Goal: Information Seeking & Learning: Learn about a topic

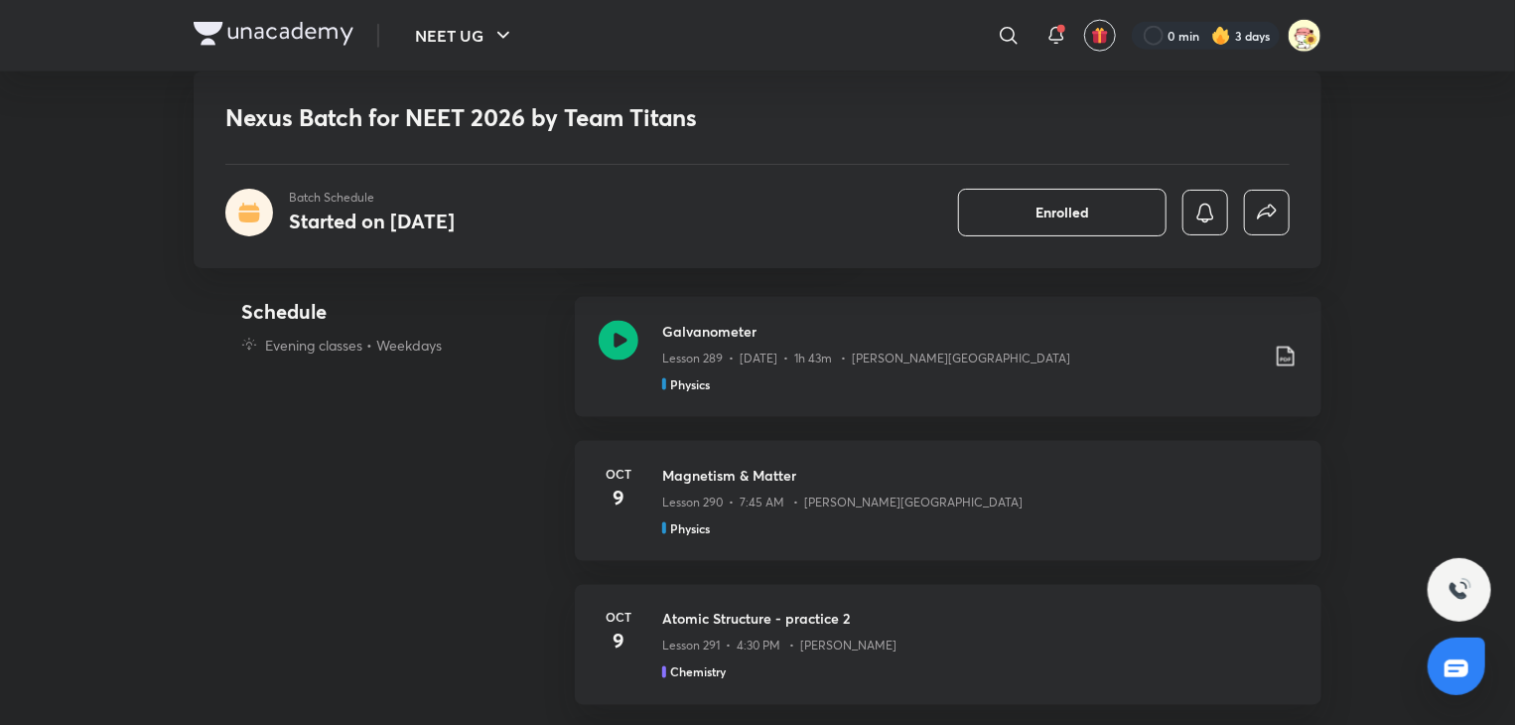
scroll to position [1307, 0]
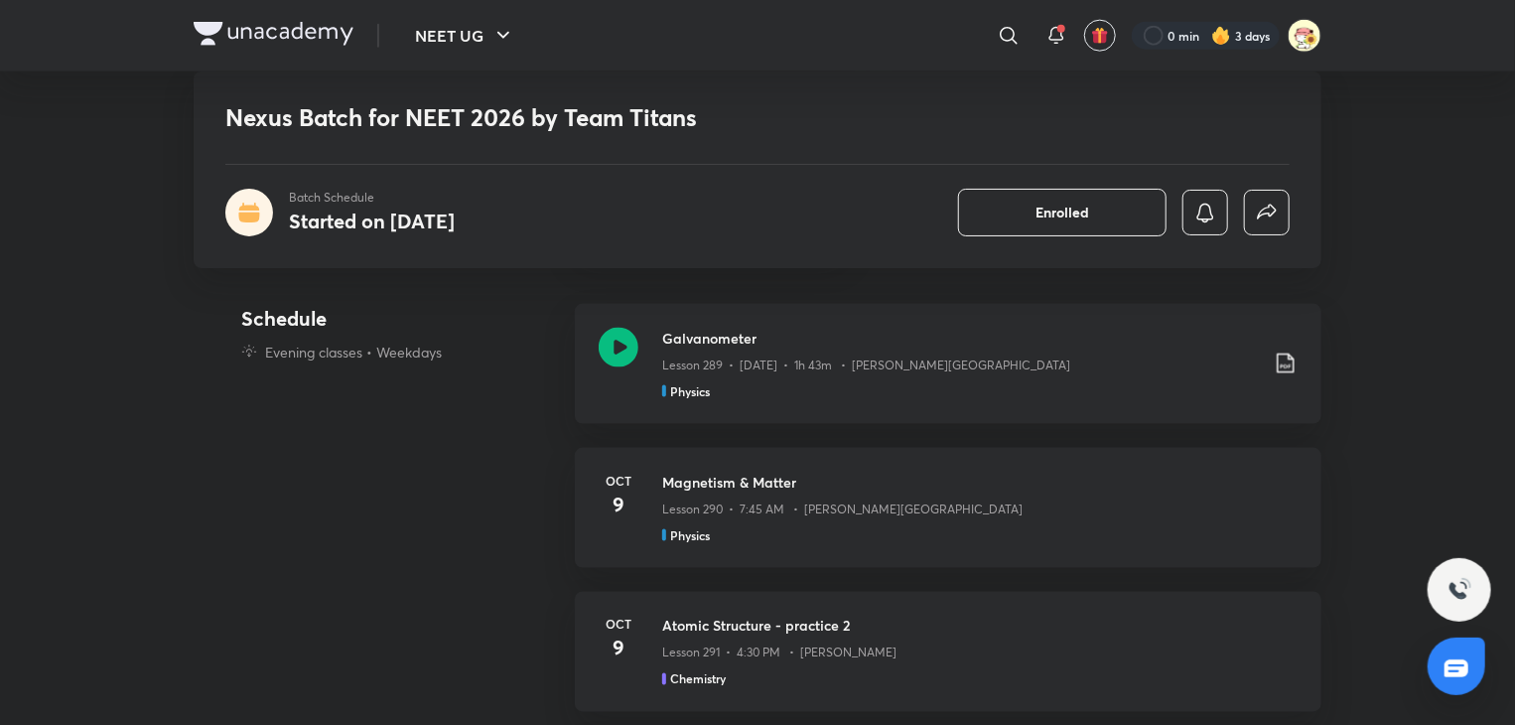
drag, startPoint x: 0, startPoint y: 0, endPoint x: 369, endPoint y: 385, distance: 533.7
click at [369, 385] on div "Schedule Evening classes • Weekdays" at bounding box center [400, 376] width 318 height 144
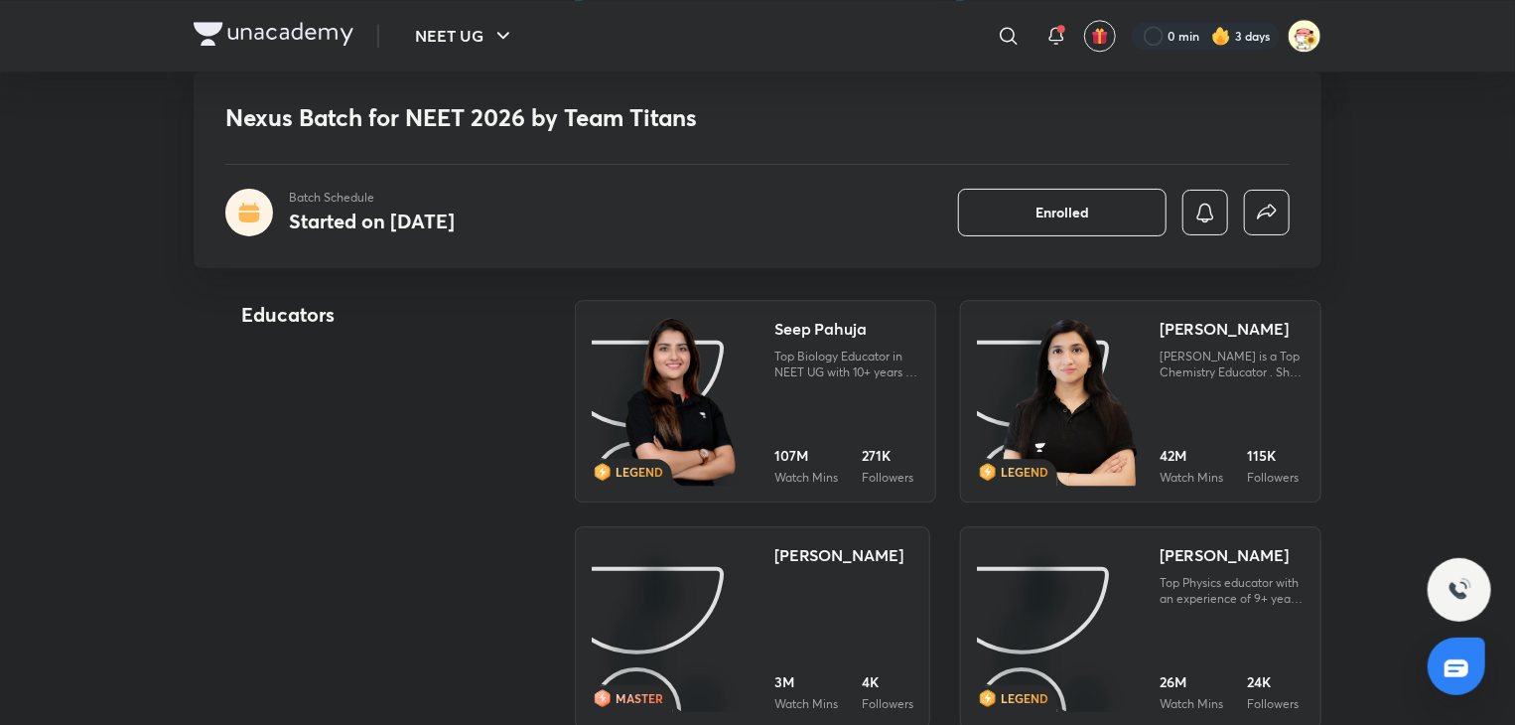
scroll to position [2617, 0]
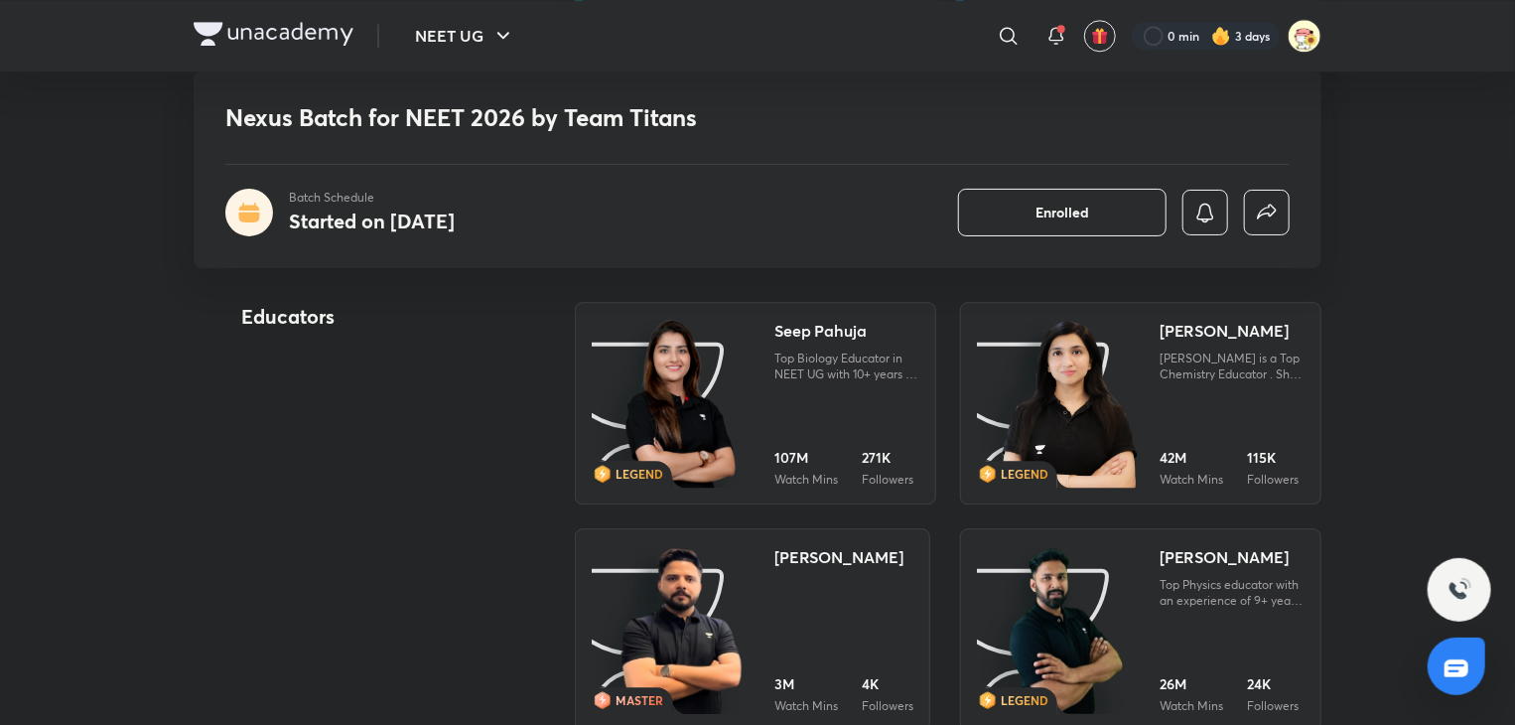
click at [647, 385] on img at bounding box center [681, 405] width 111 height 172
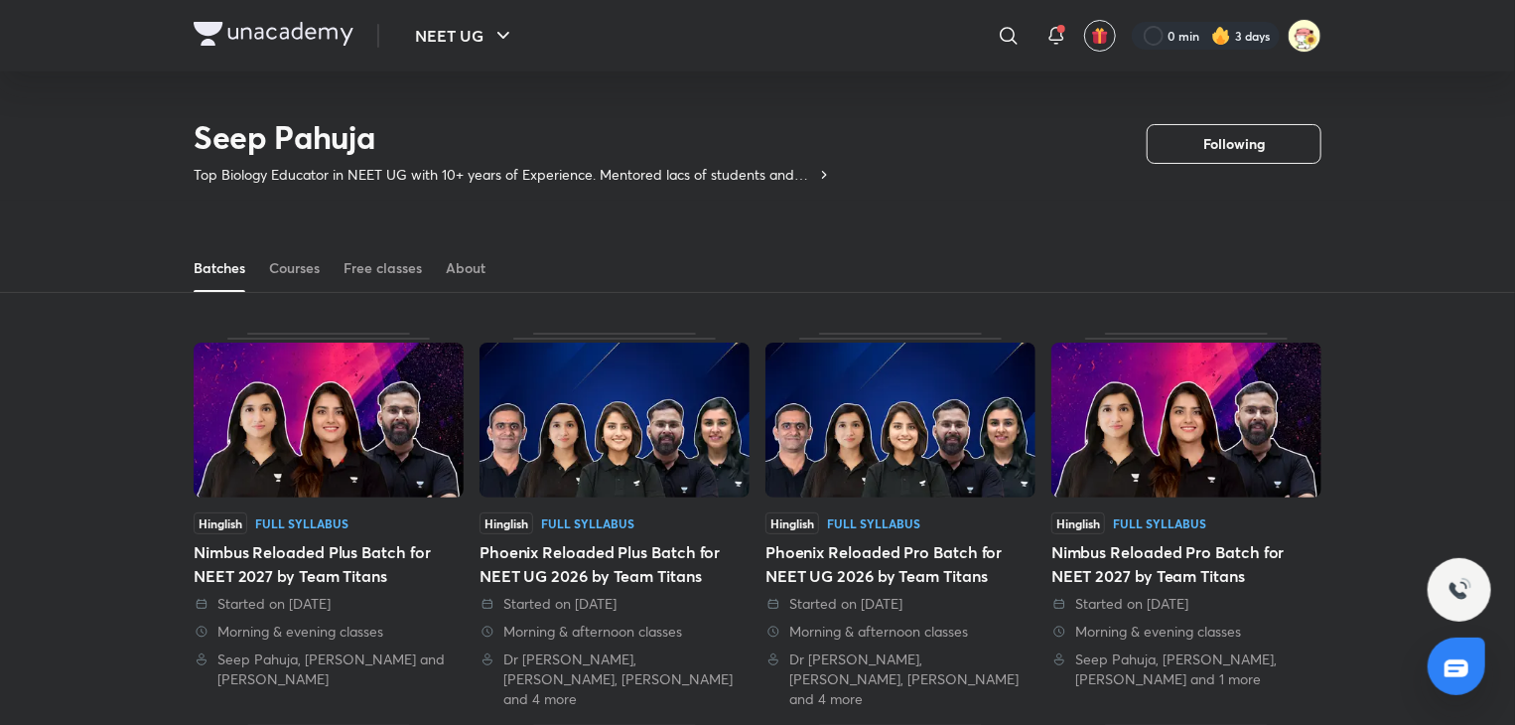
scroll to position [138, 0]
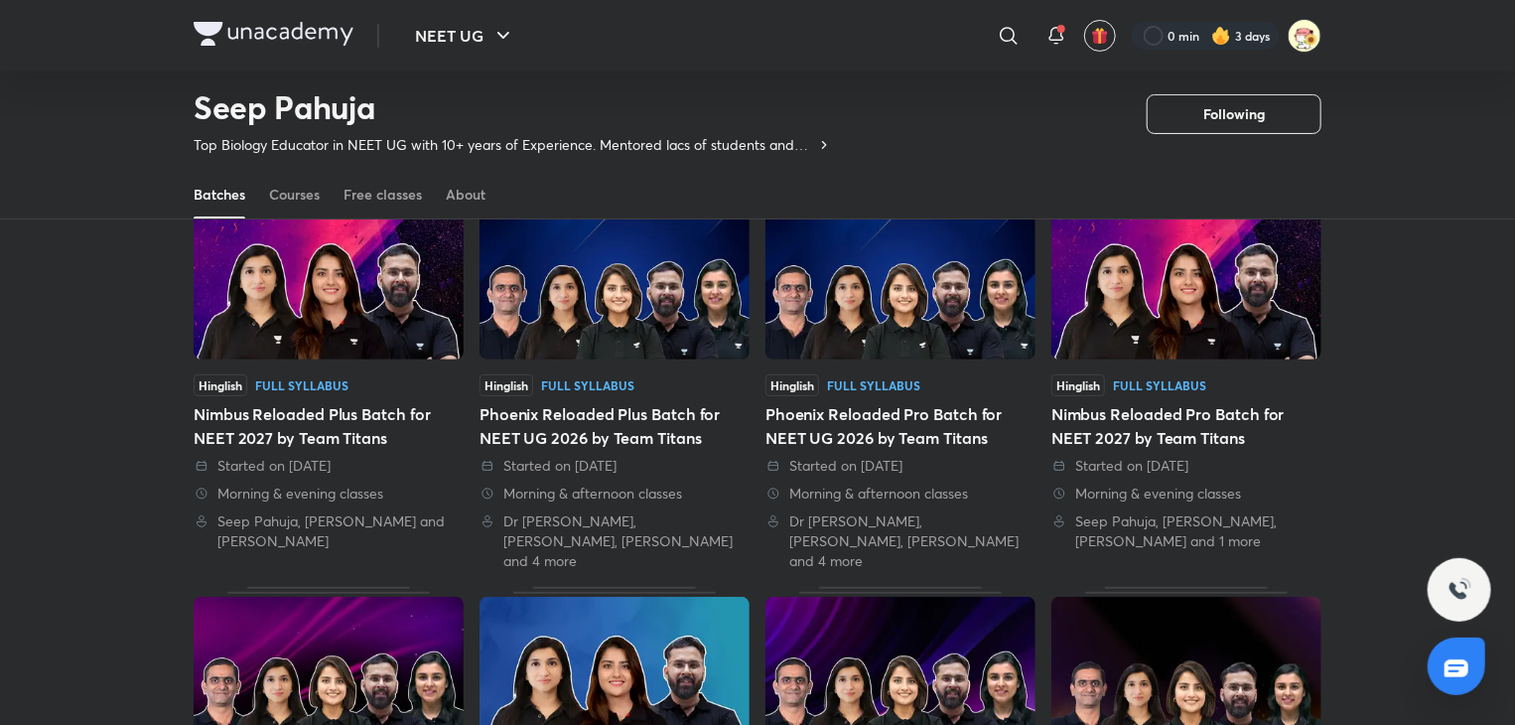
click at [646, 384] on div "Hinglish Full Syllabus" at bounding box center [615, 385] width 270 height 22
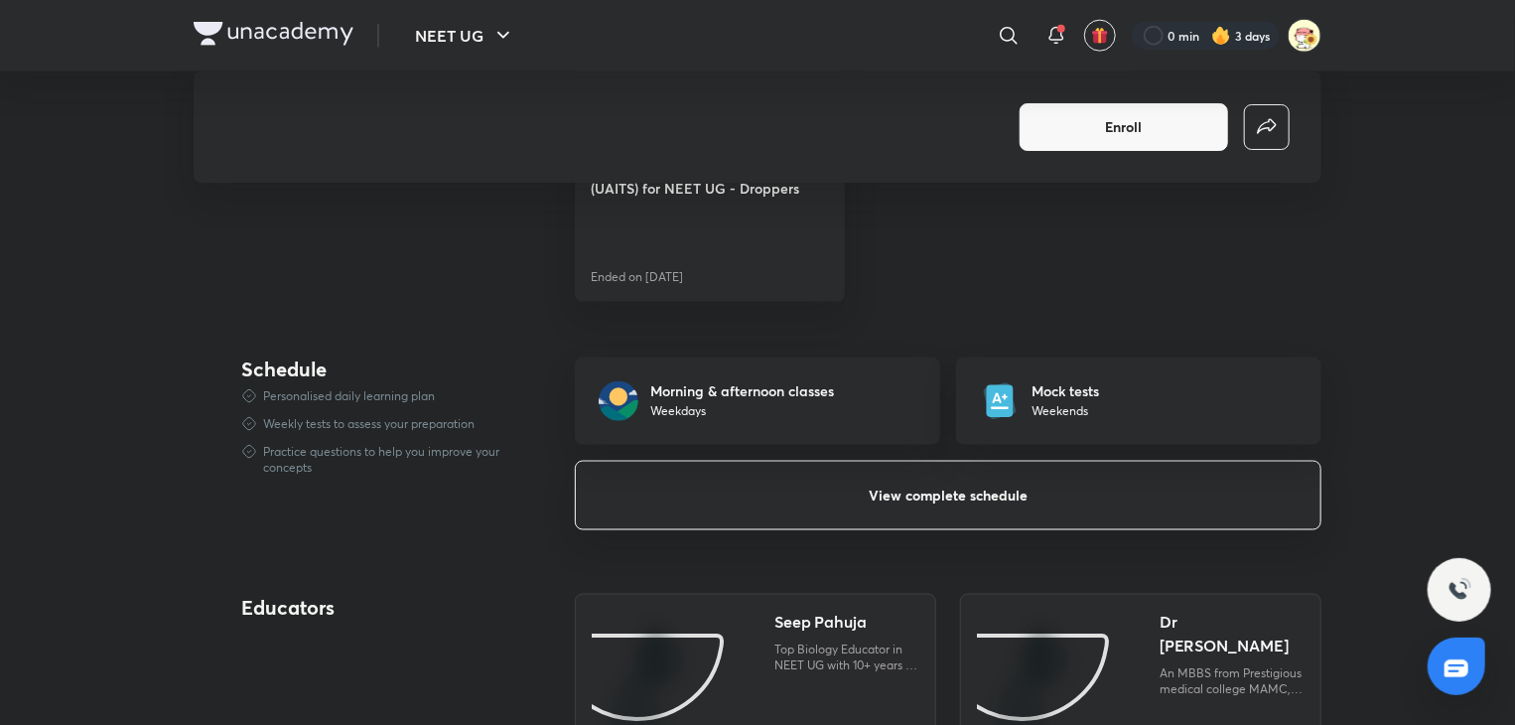
scroll to position [1326, 0]
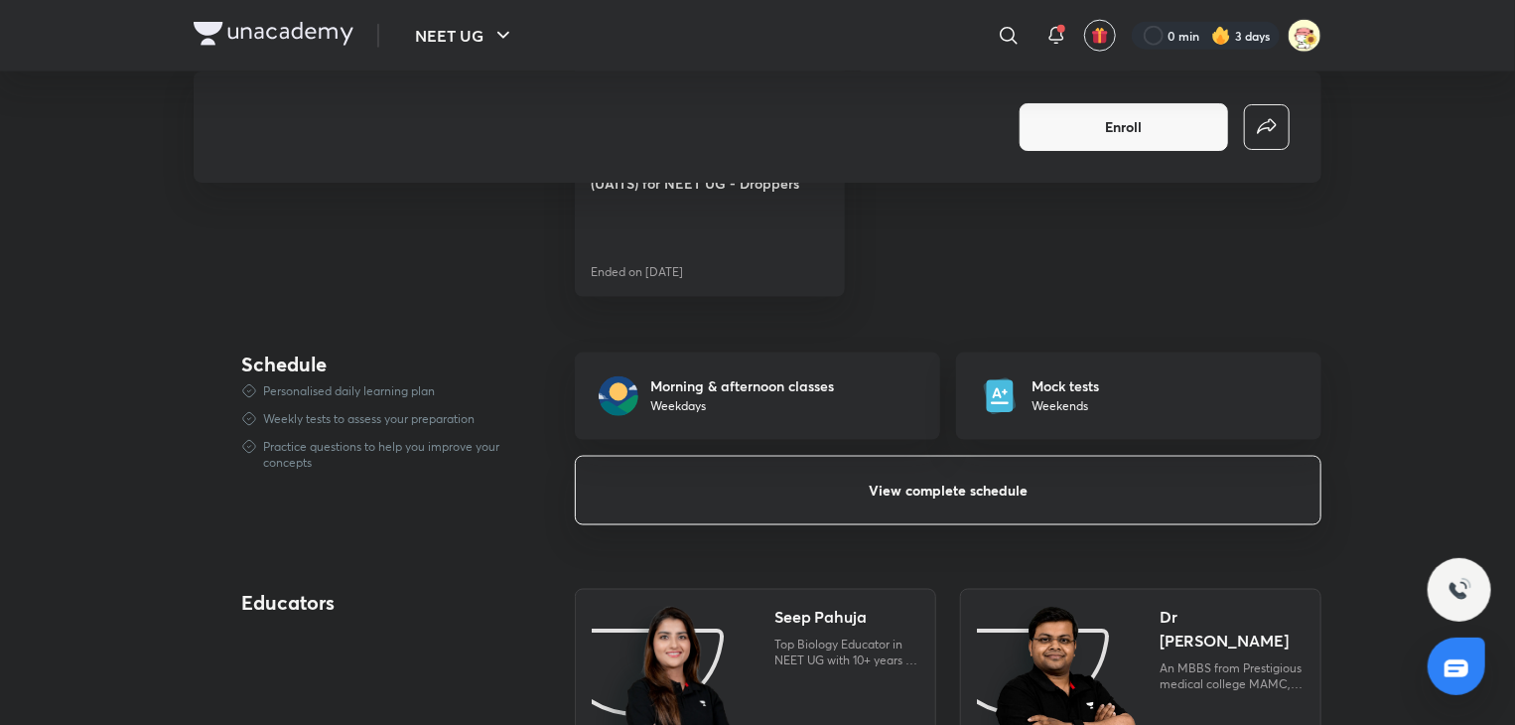
click at [802, 448] on div "Morning & afternoon classes Weekdays Mock tests Weekends View complete schedule" at bounding box center [948, 438] width 747 height 173
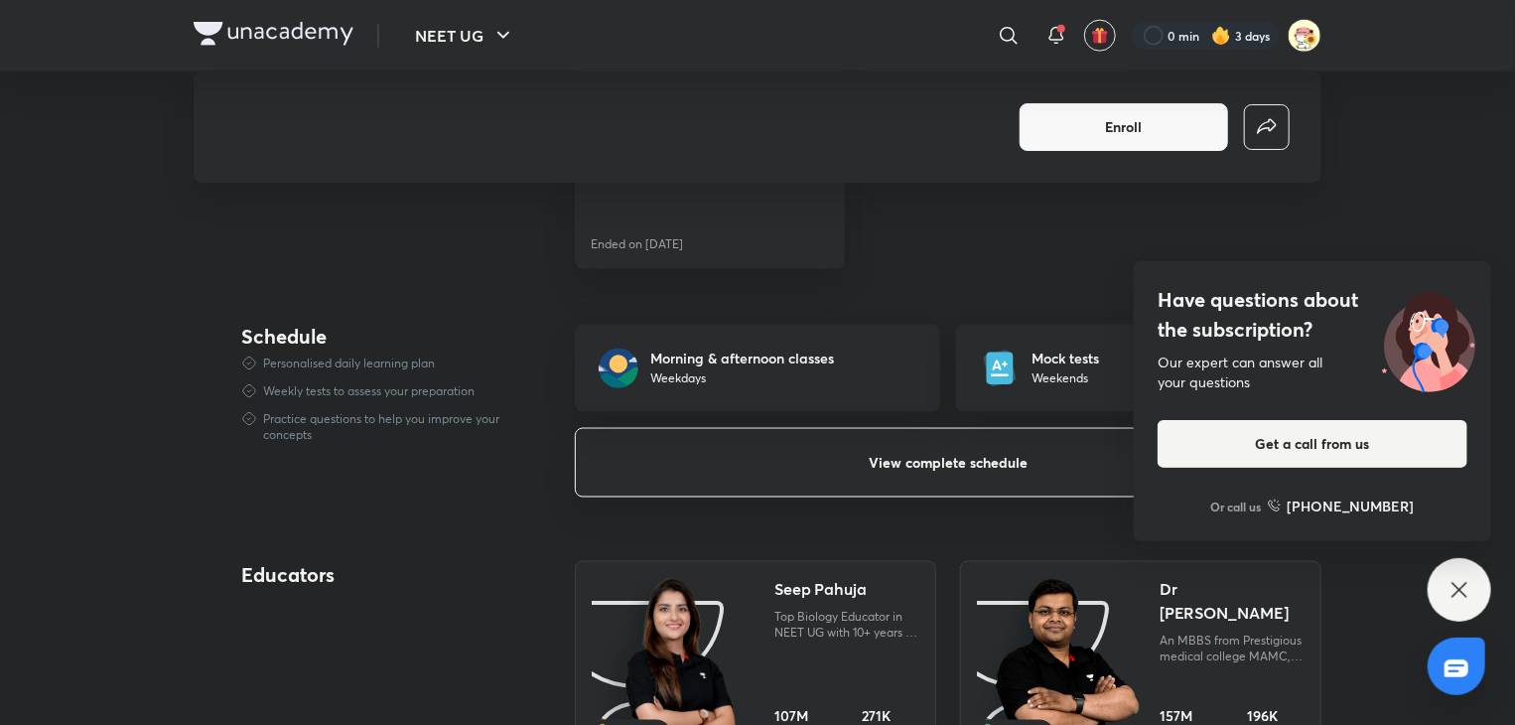
scroll to position [1356, 0]
click at [698, 464] on button "View complete schedule" at bounding box center [948, 461] width 747 height 70
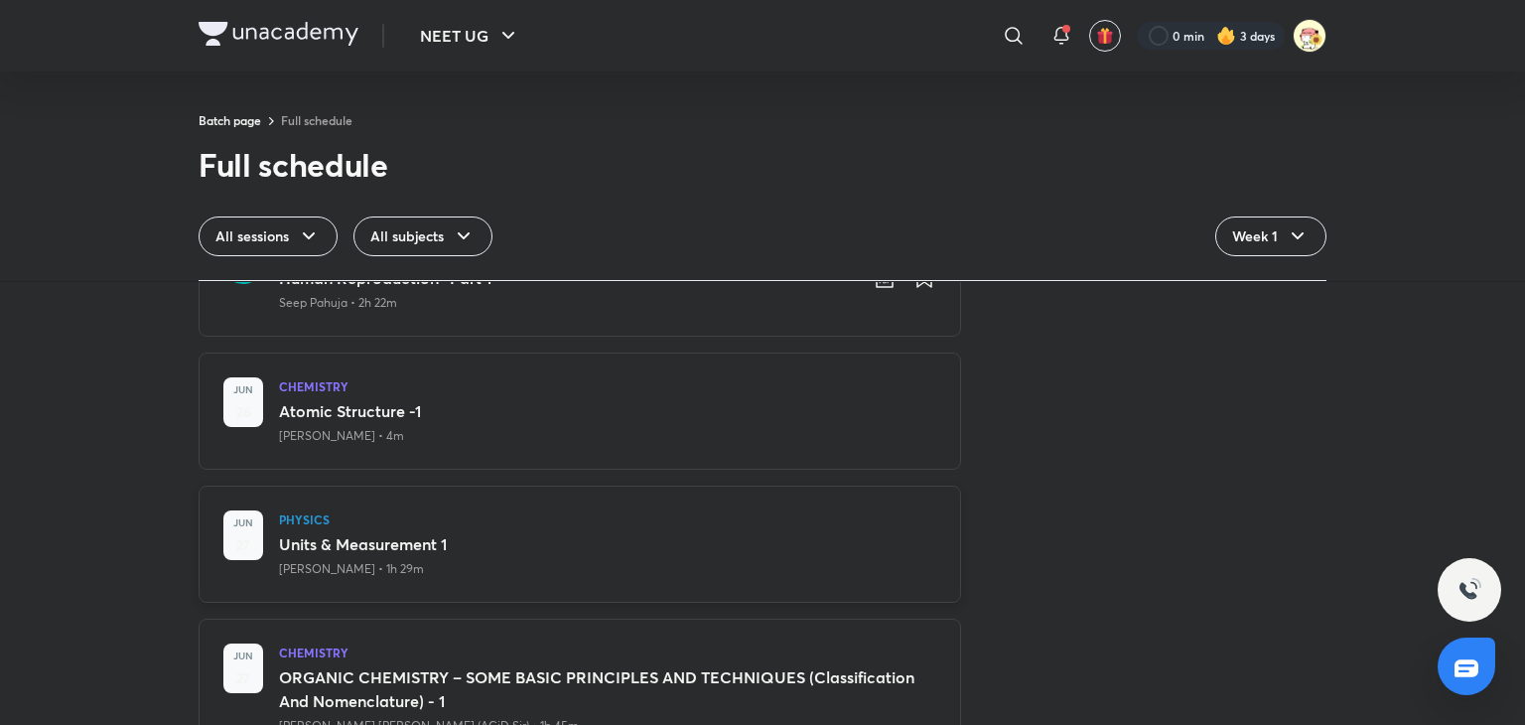
scroll to position [175, 0]
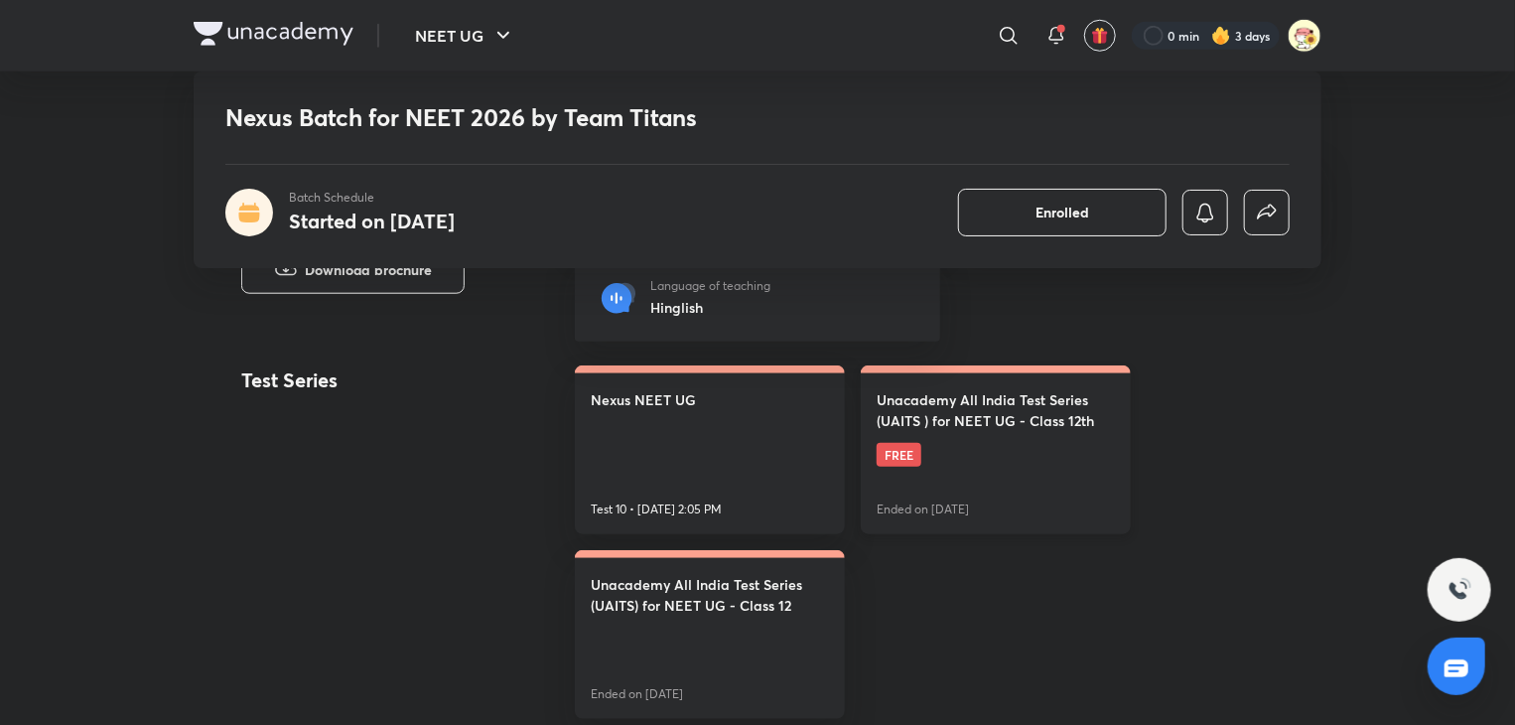
scroll to position [830, 0]
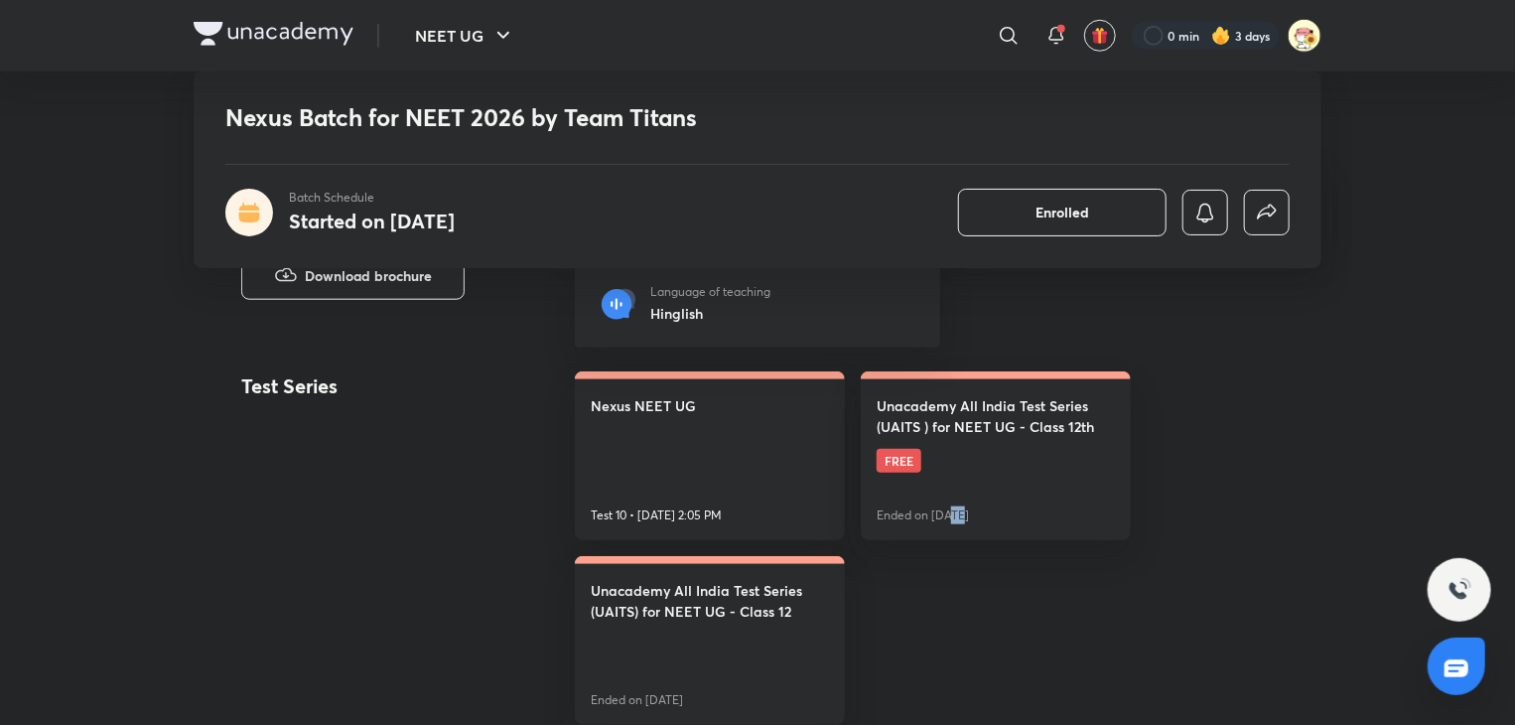
drag, startPoint x: 953, startPoint y: 617, endPoint x: 965, endPoint y: 611, distance: 13.3
click at [965, 611] on div "Nexus NEET UG Test 10 • Oct 26, 2:05 PM Unacademy All India Test Series (UAITS …" at bounding box center [948, 547] width 747 height 353
click at [1057, 610] on div "Nexus NEET UG Test 10 • Oct 26, 2:05 PM Unacademy All India Test Series (UAITS …" at bounding box center [948, 547] width 747 height 353
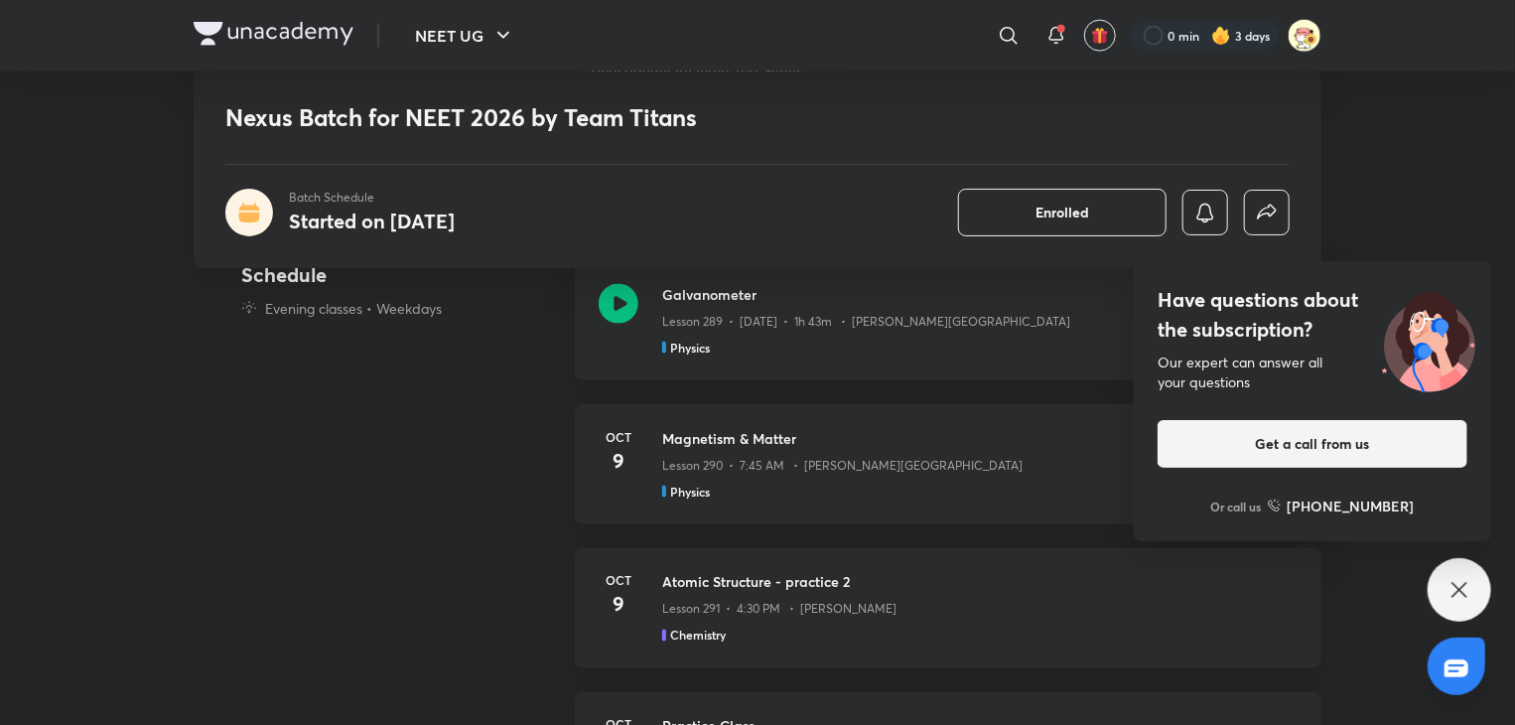
scroll to position [1352, 0]
